Goal: Task Accomplishment & Management: Use online tool/utility

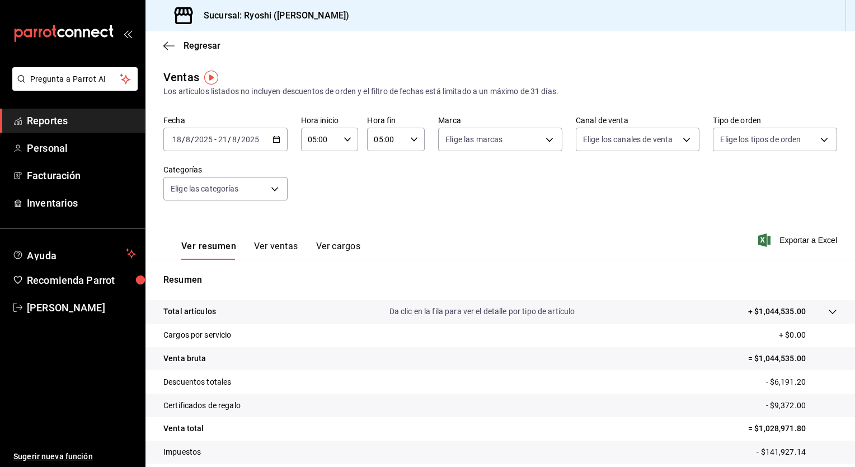
click at [275, 143] on div "[DATE] [DATE] - [DATE] [DATE]" at bounding box center [225, 140] width 124 height 24
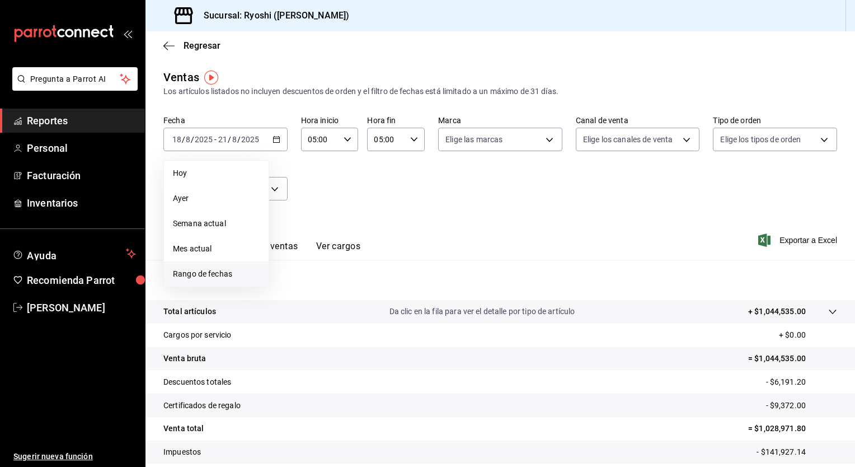
click at [235, 272] on span "Rango de fechas" at bounding box center [216, 274] width 87 height 12
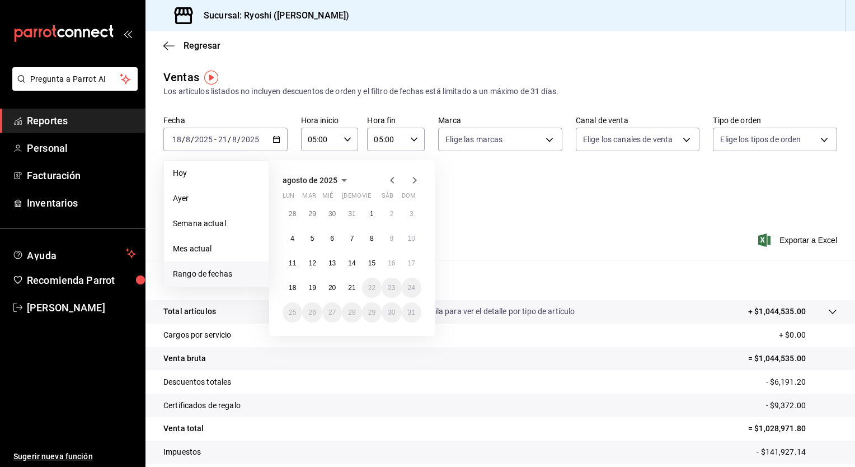
click at [593, 227] on div "Ver resumen Ver ventas Ver cargos Exportar a Excel" at bounding box center [501, 237] width 710 height 46
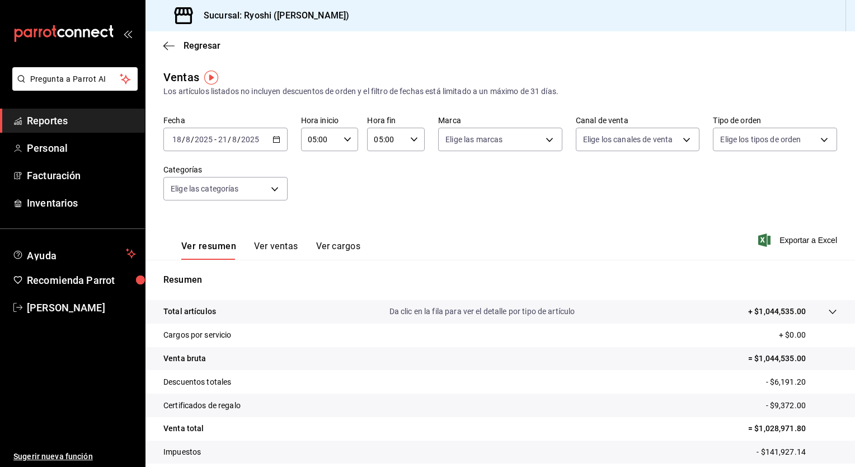
click at [269, 140] on div "[DATE] [DATE] - [DATE] [DATE]" at bounding box center [225, 140] width 124 height 24
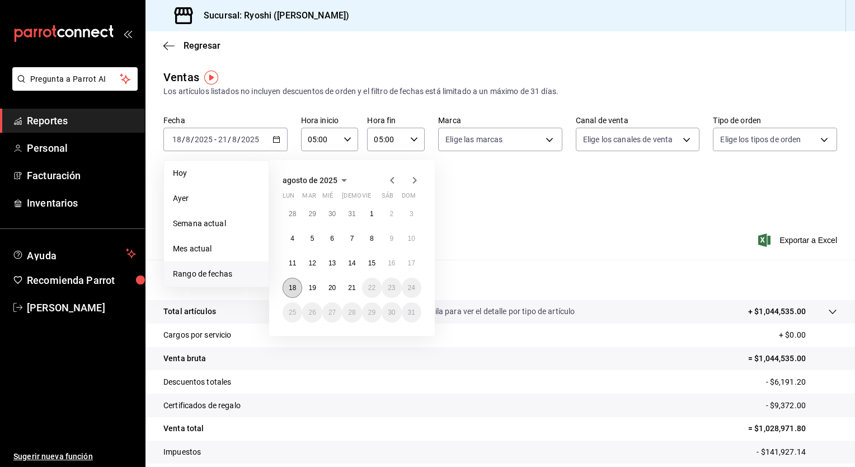
click at [289, 285] on abbr "18" at bounding box center [292, 288] width 7 height 8
click at [349, 291] on button "21" at bounding box center [352, 288] width 20 height 20
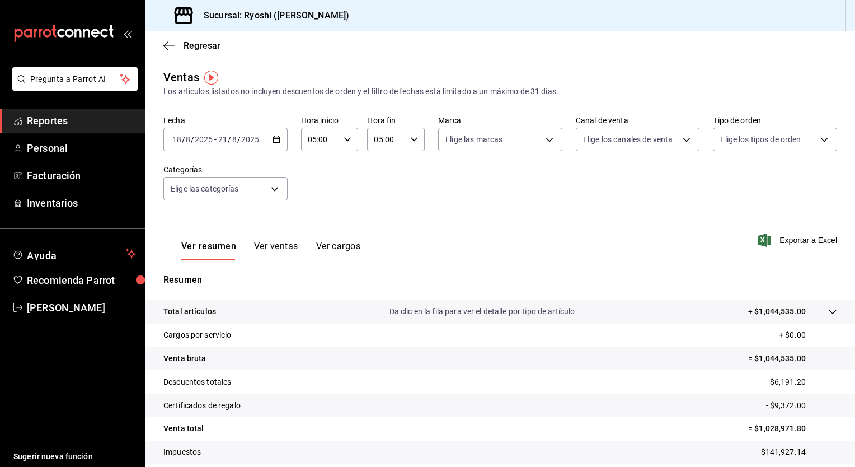
click at [414, 142] on icon "button" at bounding box center [414, 139] width 8 height 8
click at [380, 227] on button "07" at bounding box center [379, 219] width 24 height 22
type input "07:00"
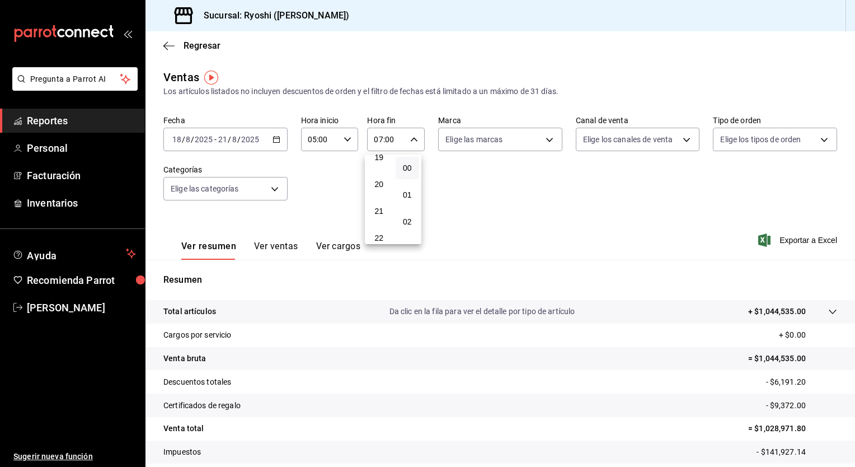
click at [380, 222] on button "21" at bounding box center [379, 211] width 24 height 22
type input "21:00"
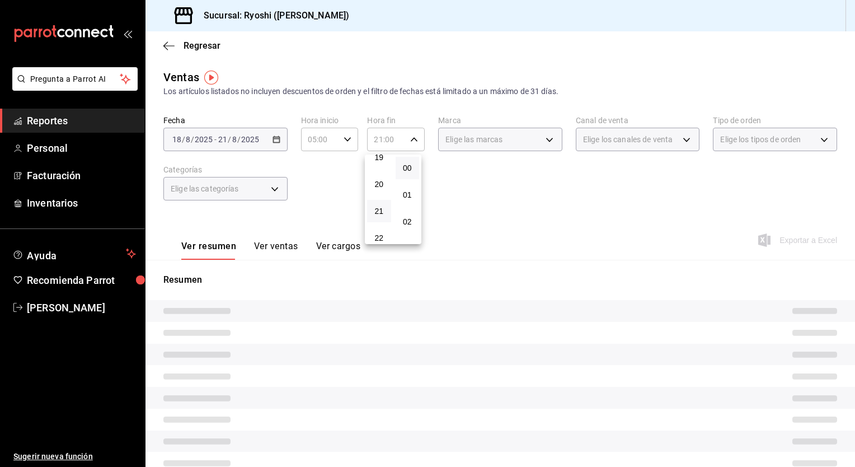
click at [505, 189] on div at bounding box center [427, 233] width 855 height 467
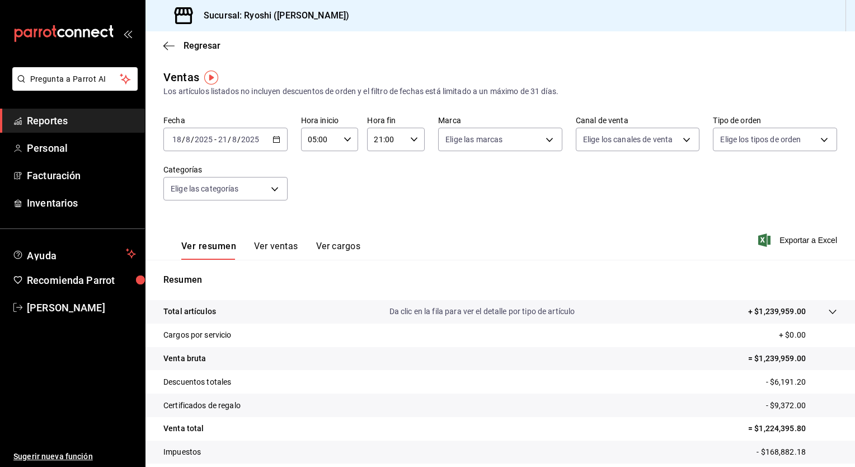
click at [260, 245] on button "Ver ventas" at bounding box center [276, 250] width 44 height 19
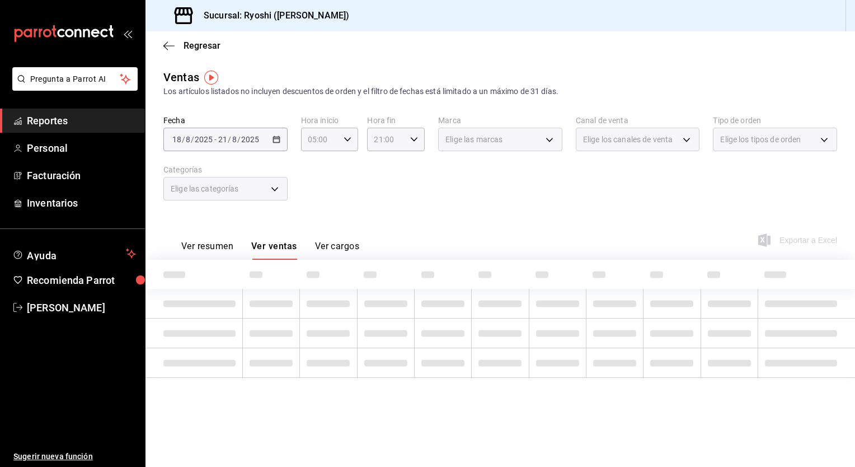
click at [216, 250] on button "Ver resumen" at bounding box center [207, 250] width 52 height 19
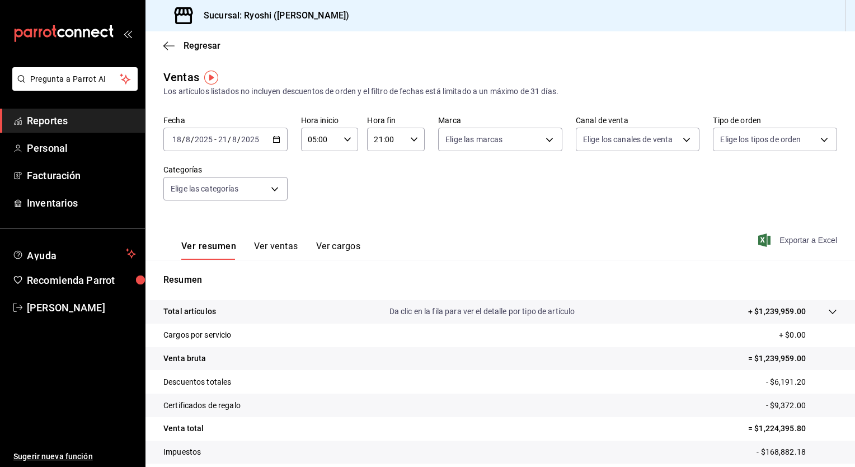
click at [805, 243] on span "Exportar a Excel" at bounding box center [799, 239] width 77 height 13
